Goal: Ask a question

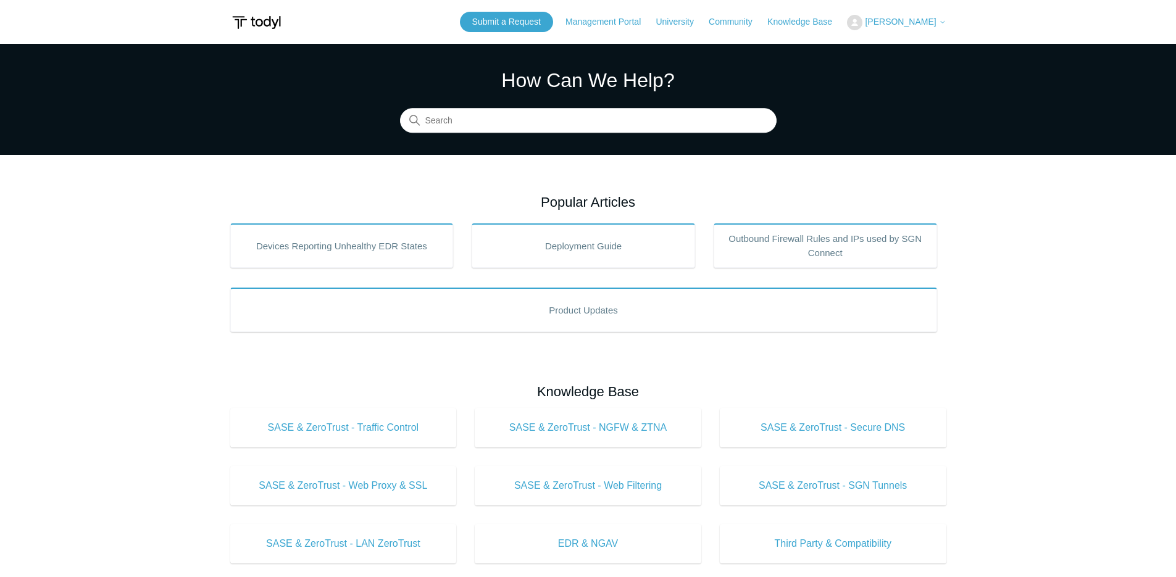
click at [894, 25] on span "[PERSON_NAME]" at bounding box center [900, 22] width 71 height 10
click at [905, 52] on link "My Support Requests" at bounding box center [908, 49] width 120 height 22
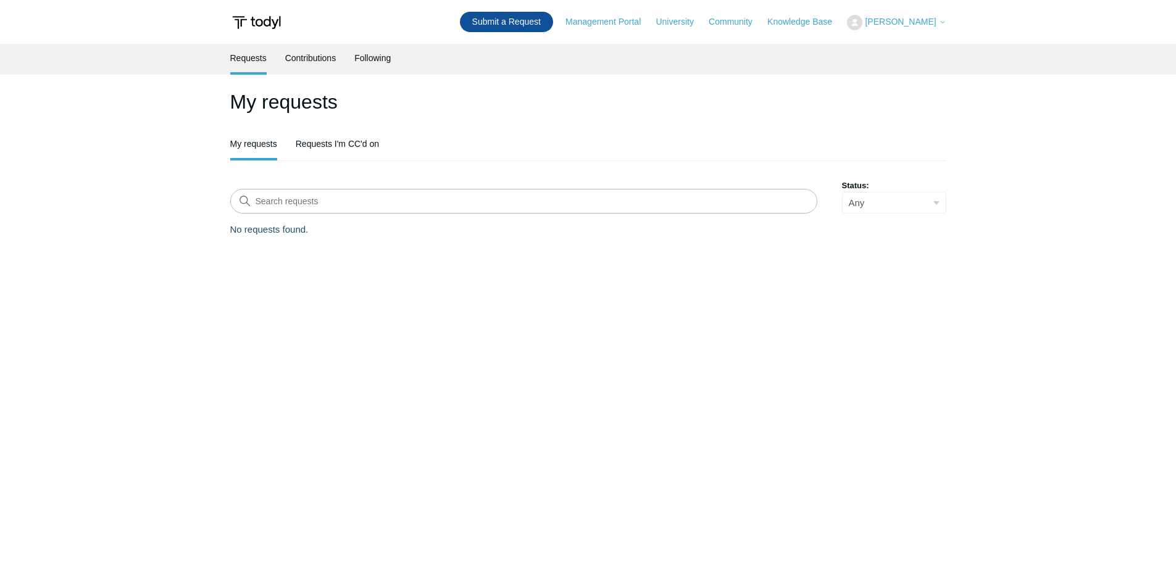
click at [522, 22] on link "Submit a Request" at bounding box center [506, 22] width 93 height 20
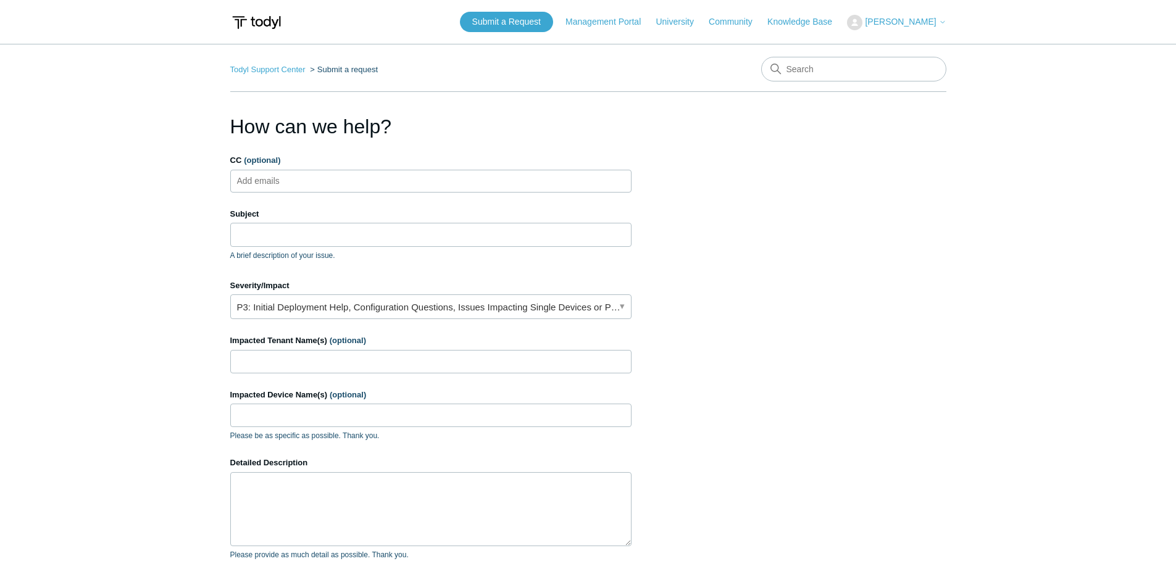
click at [367, 192] on ul "Add emails" at bounding box center [430, 181] width 401 height 23
click at [369, 196] on form "CC (optional) Add emails Subject A brief description of your issue. Severity/Im…" at bounding box center [430, 409] width 401 height 511
click at [379, 191] on ul "Add emails" at bounding box center [430, 181] width 401 height 23
click at [350, 231] on input "Subject" at bounding box center [430, 234] width 401 height 23
click at [359, 300] on link "P3: Initial Deployment Help, Configuration Questions, Issues Impacting Single D…" at bounding box center [430, 307] width 401 height 25
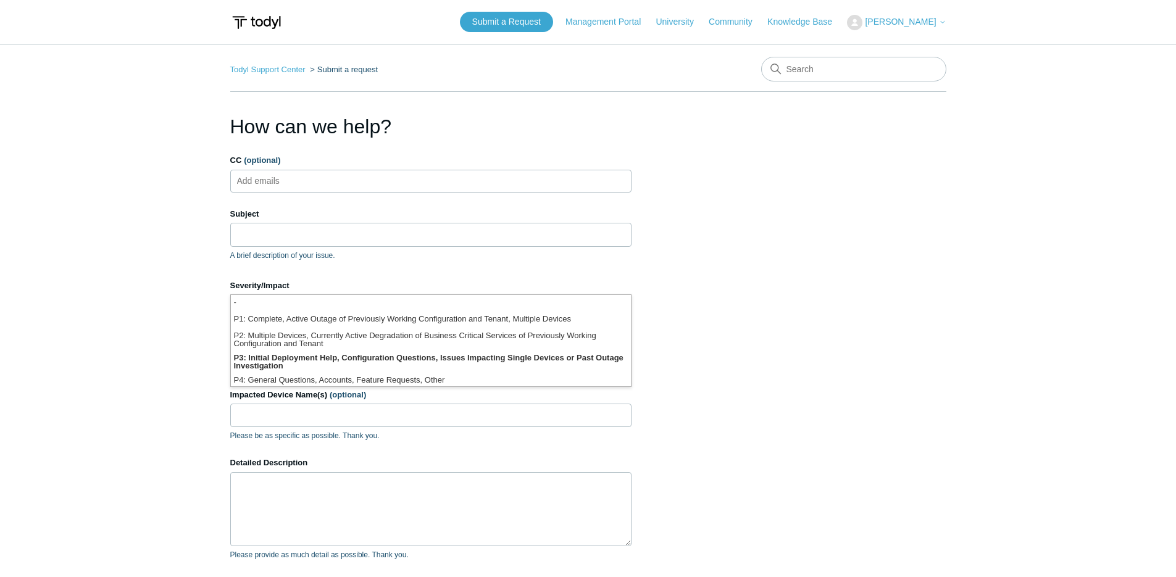
click at [392, 154] on div "How can we help? CC (optional) Add emails Subject A brief description of your i…" at bounding box center [430, 396] width 401 height 569
